Goal: Task Accomplishment & Management: Complete application form

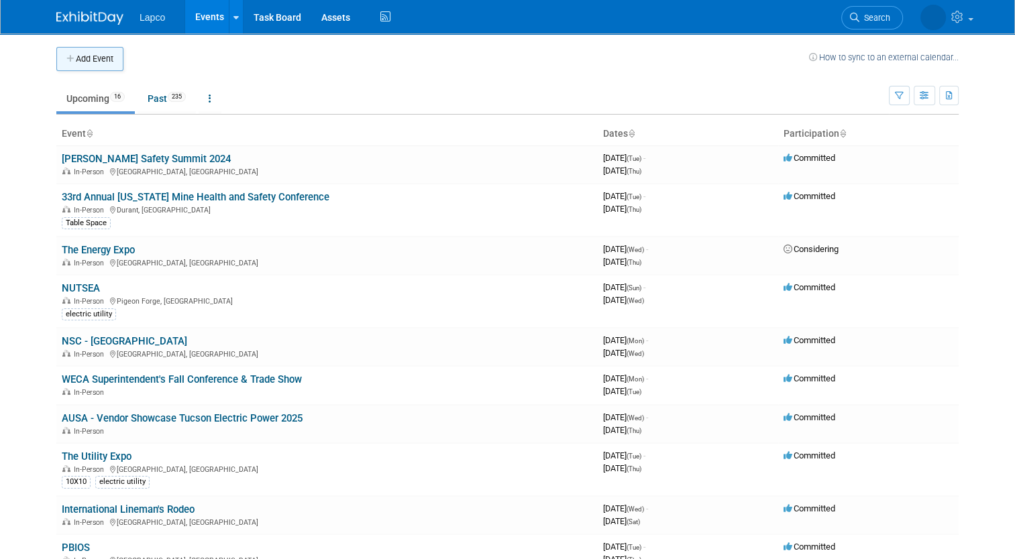
click at [80, 52] on button "Add Event" at bounding box center [89, 59] width 67 height 24
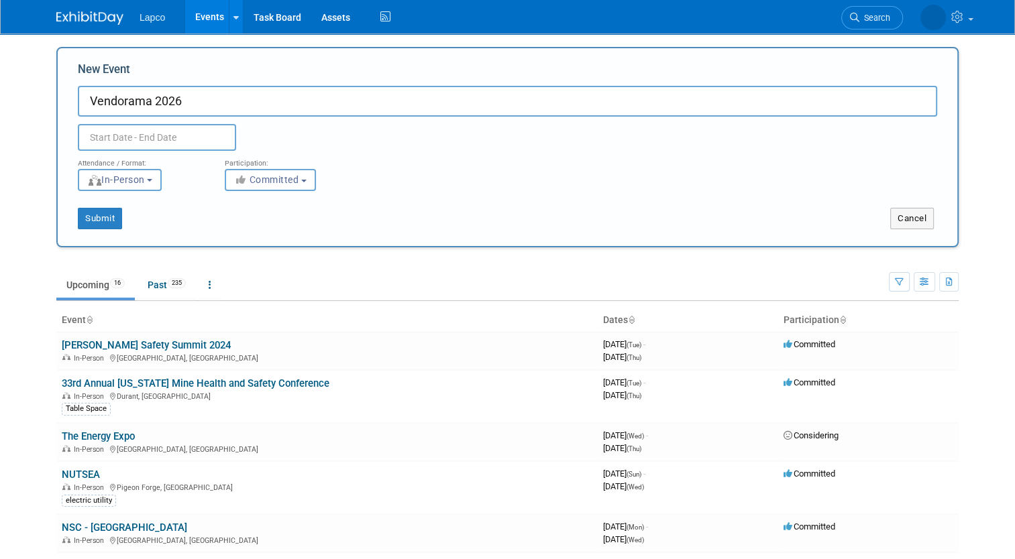
type input "Vendorama 2026"
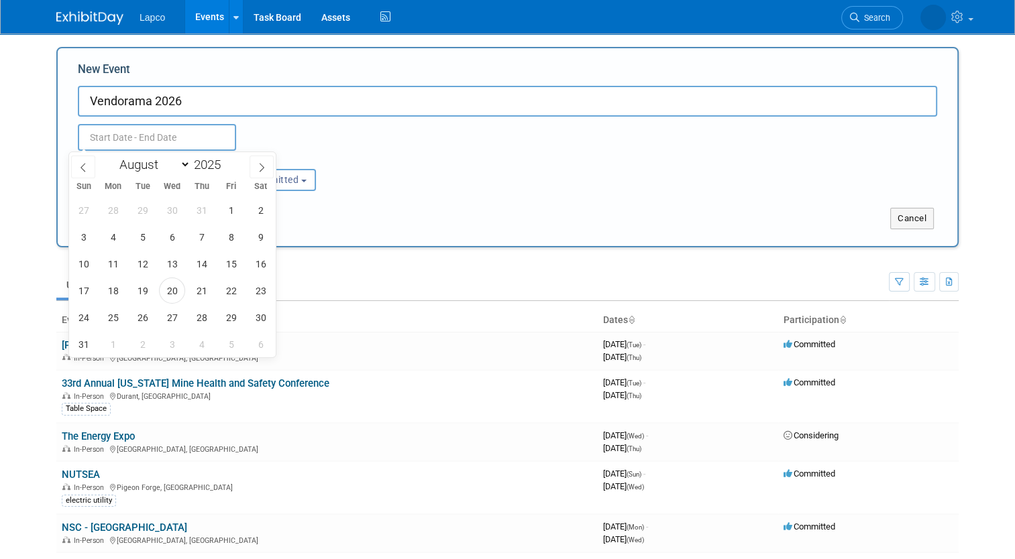
click at [104, 131] on input "text" at bounding box center [157, 137] width 158 height 27
click at [257, 168] on icon at bounding box center [261, 167] width 9 height 9
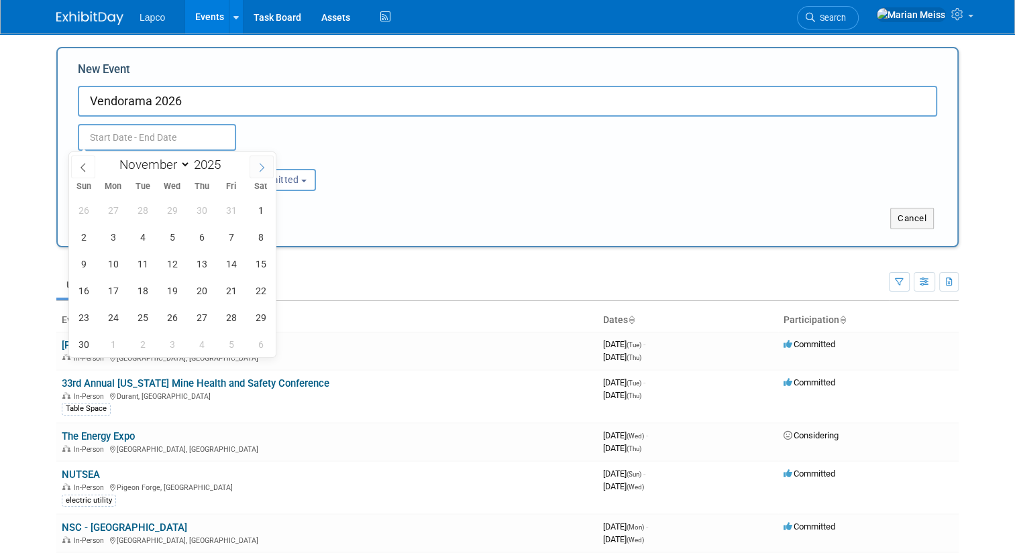
select select "11"
click at [257, 168] on icon at bounding box center [261, 167] width 9 height 9
type input "2026"
click at [257, 168] on icon at bounding box center [261, 167] width 9 height 9
select select "1"
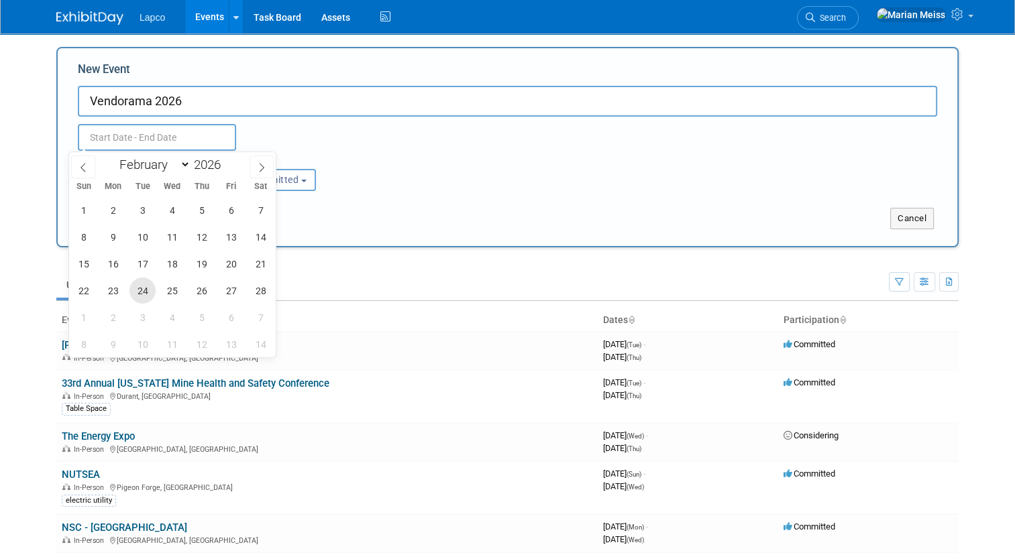
click at [150, 292] on span "24" at bounding box center [142, 291] width 26 height 26
click at [170, 292] on span "25" at bounding box center [172, 291] width 26 height 26
type input "Feb 24, 2026 to Feb 25, 2026"
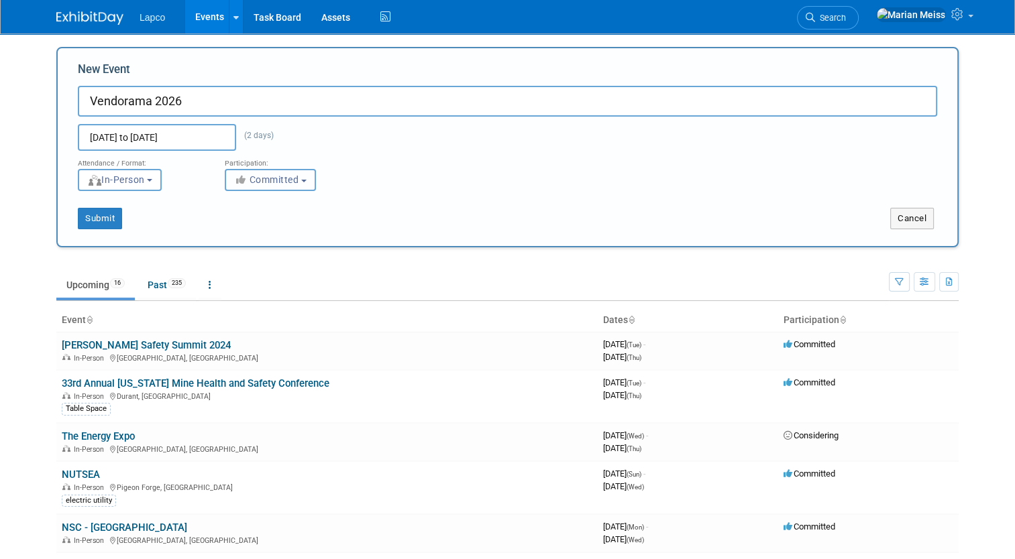
click at [271, 177] on span "Committed" at bounding box center [266, 179] width 65 height 11
click at [273, 210] on label "Committed" at bounding box center [276, 207] width 89 height 17
click at [237, 210] on input "Committed" at bounding box center [233, 208] width 9 height 9
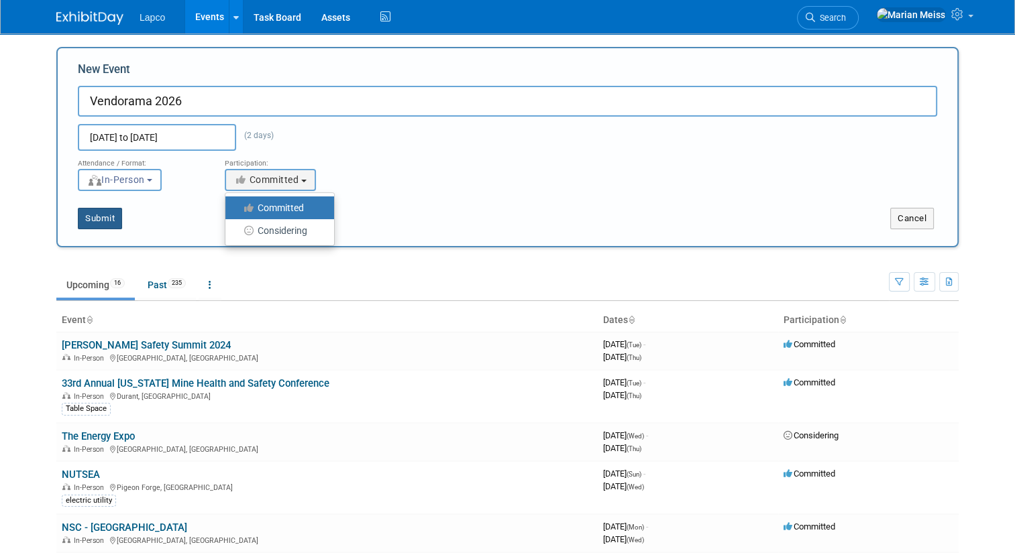
drag, startPoint x: 195, startPoint y: 218, endPoint x: 110, endPoint y: 214, distance: 84.6
click at [110, 214] on div "Submit" at bounding box center [245, 218] width 375 height 21
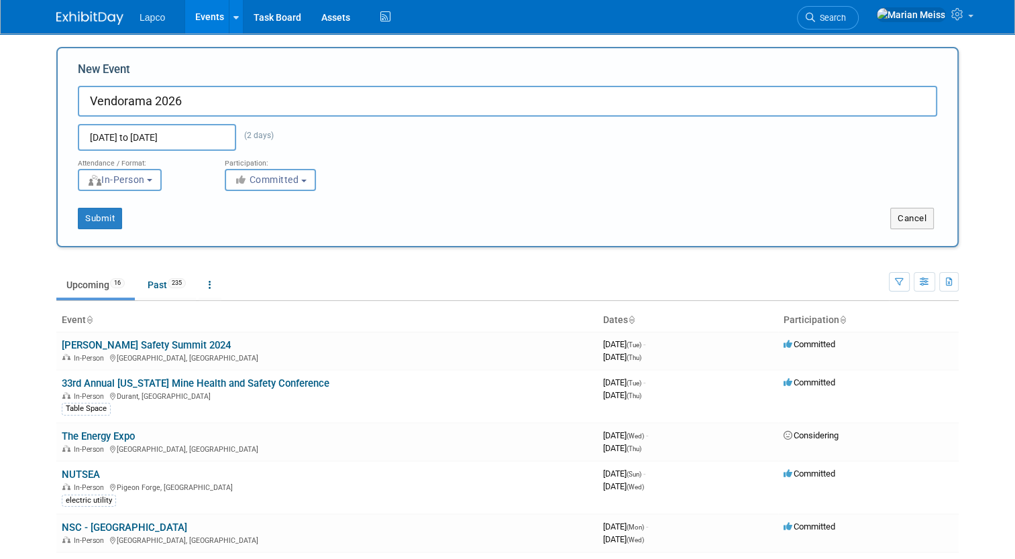
click at [207, 101] on input "Vendorama 2026" at bounding box center [507, 101] width 859 height 31
type input "Vendorama 2026 Santa Barbara Ca."
click at [102, 213] on button "Submit" at bounding box center [100, 218] width 44 height 21
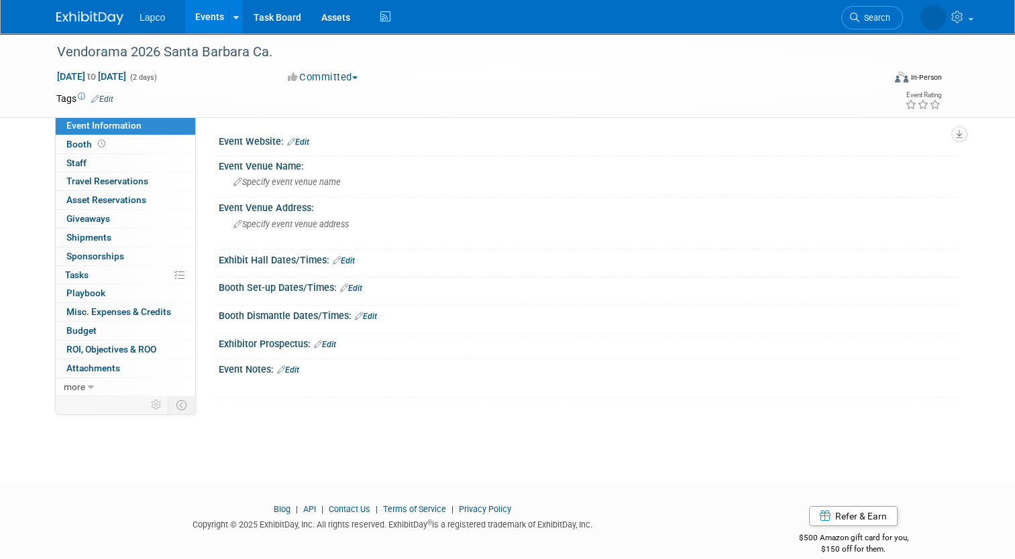
click at [99, 19] on img at bounding box center [89, 17] width 67 height 13
